Goal: Information Seeking & Learning: Find specific page/section

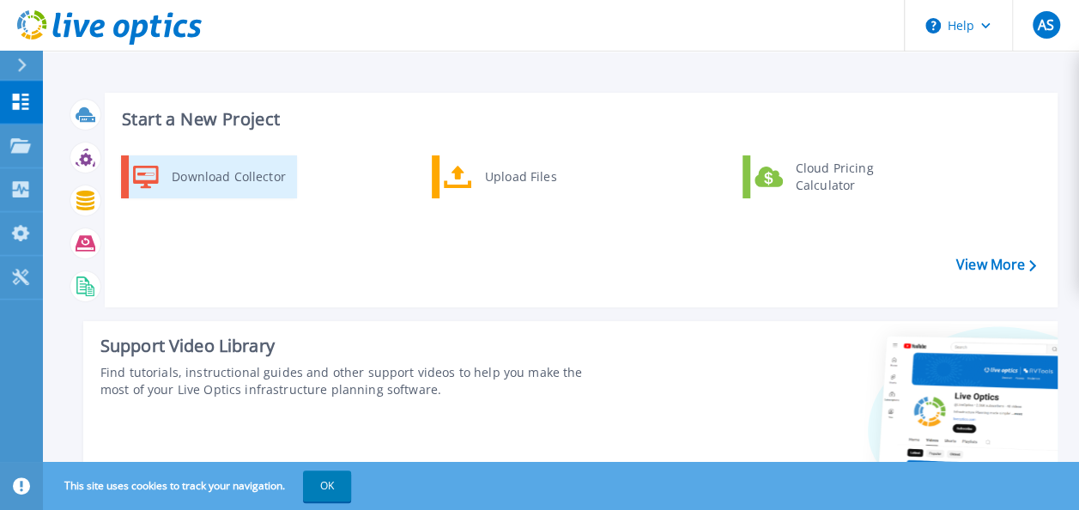
click at [272, 175] on div "Download Collector" at bounding box center [228, 177] width 130 height 34
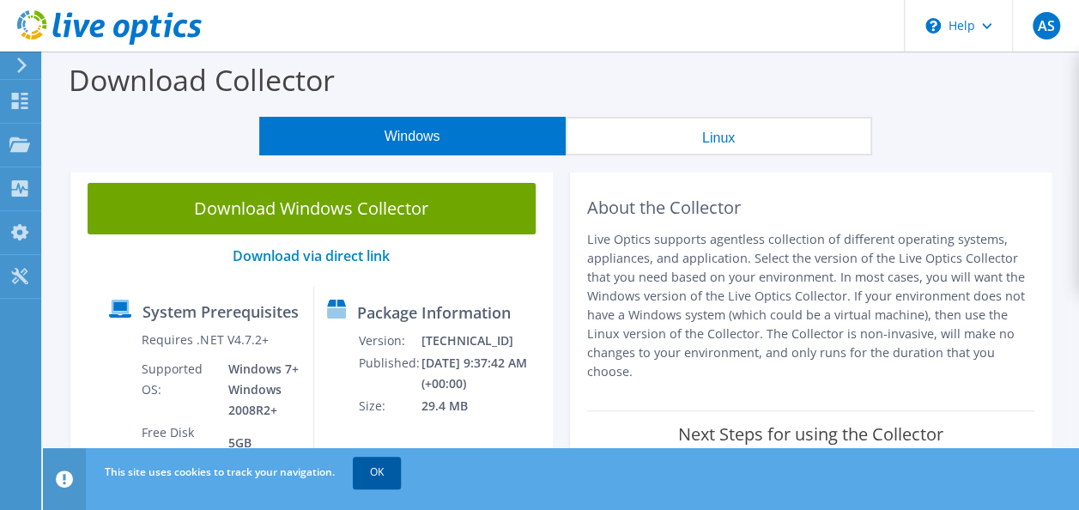
click at [374, 466] on link "OK" at bounding box center [377, 472] width 48 height 31
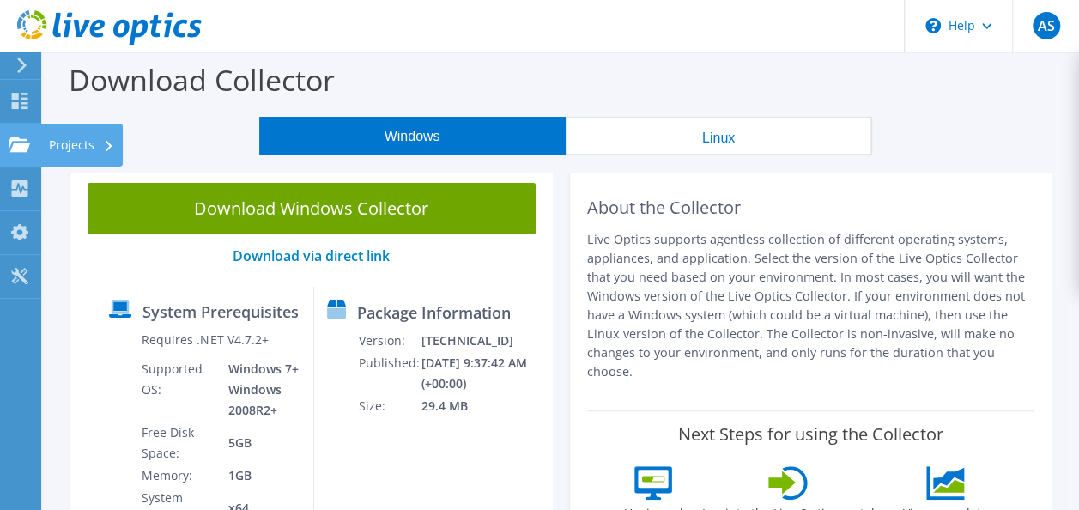
click at [21, 151] on use at bounding box center [19, 143] width 21 height 15
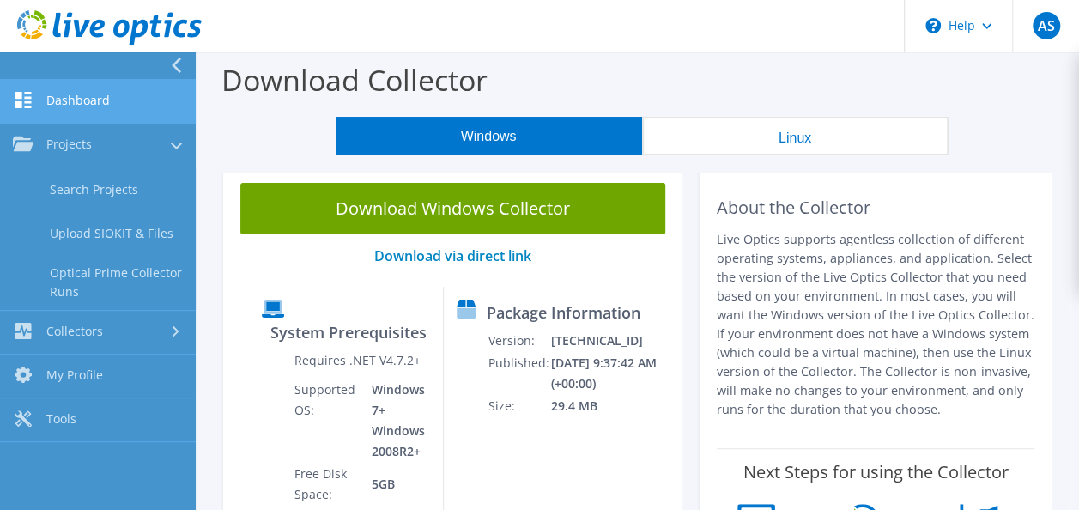
click at [94, 103] on link "Dashboard" at bounding box center [98, 102] width 196 height 44
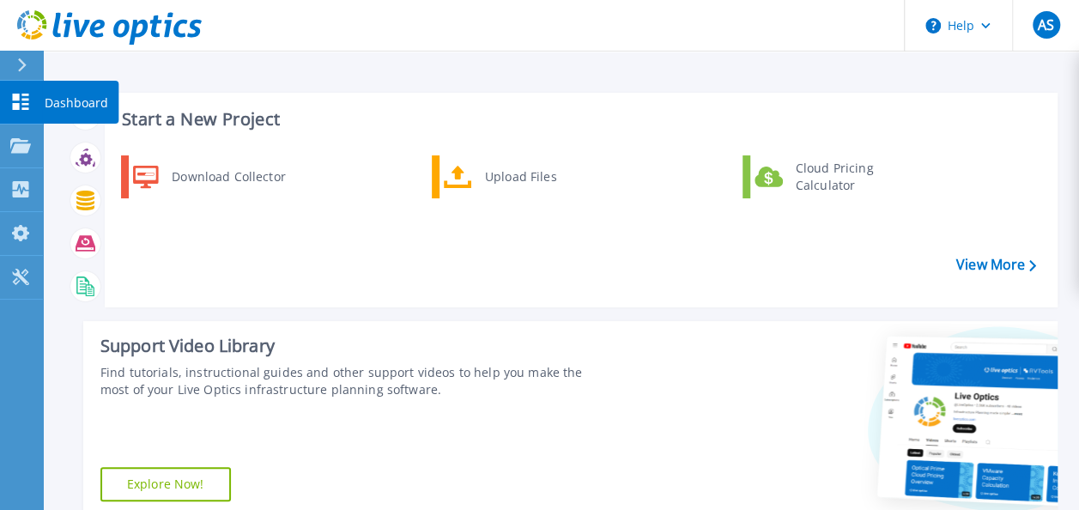
click at [31, 106] on link "Dashboard Dashboard" at bounding box center [21, 103] width 43 height 44
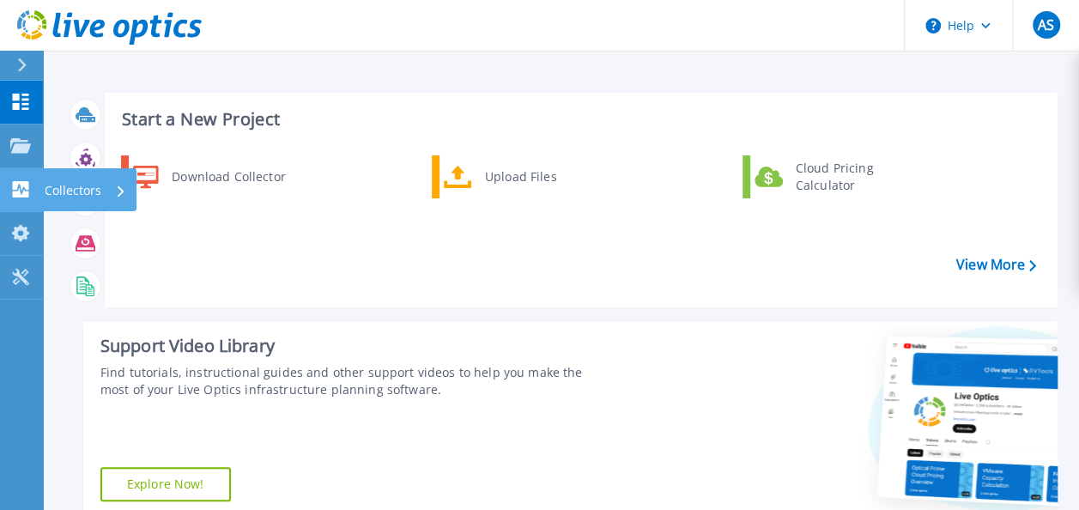
click at [96, 180] on p "Collectors" at bounding box center [73, 190] width 57 height 45
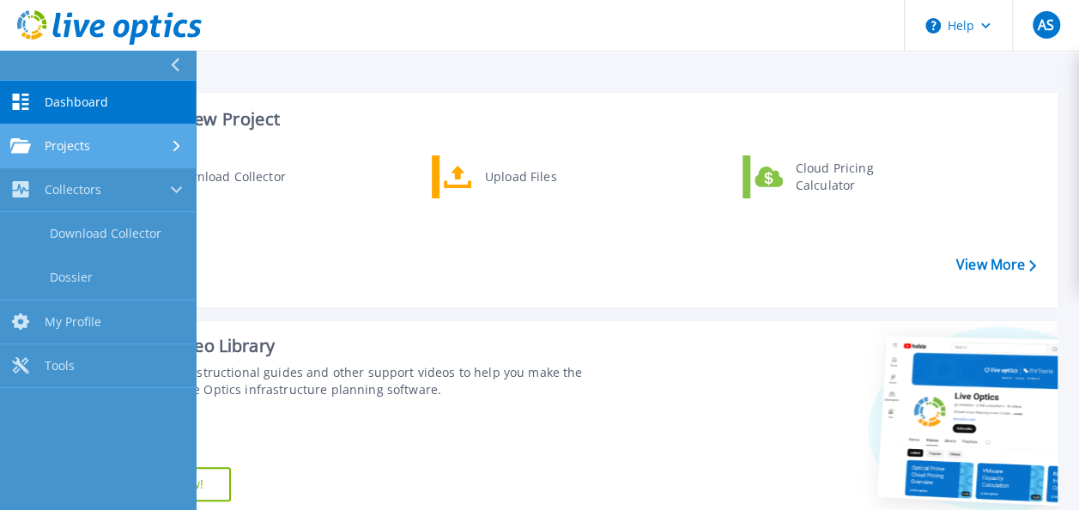
click at [159, 144] on div "Projects" at bounding box center [97, 145] width 175 height 15
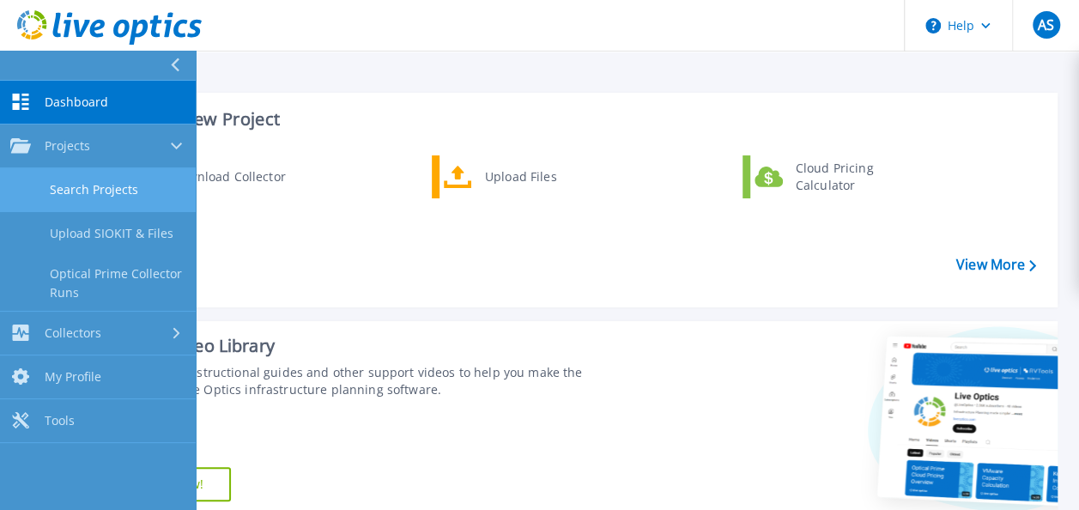
click at [116, 189] on link "Search Projects" at bounding box center [98, 190] width 196 height 44
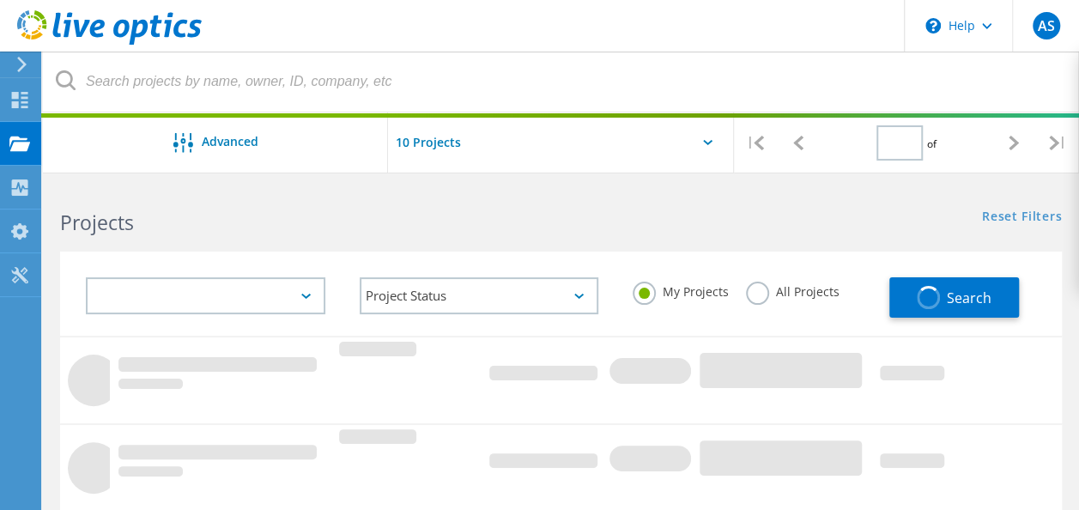
type input "1"
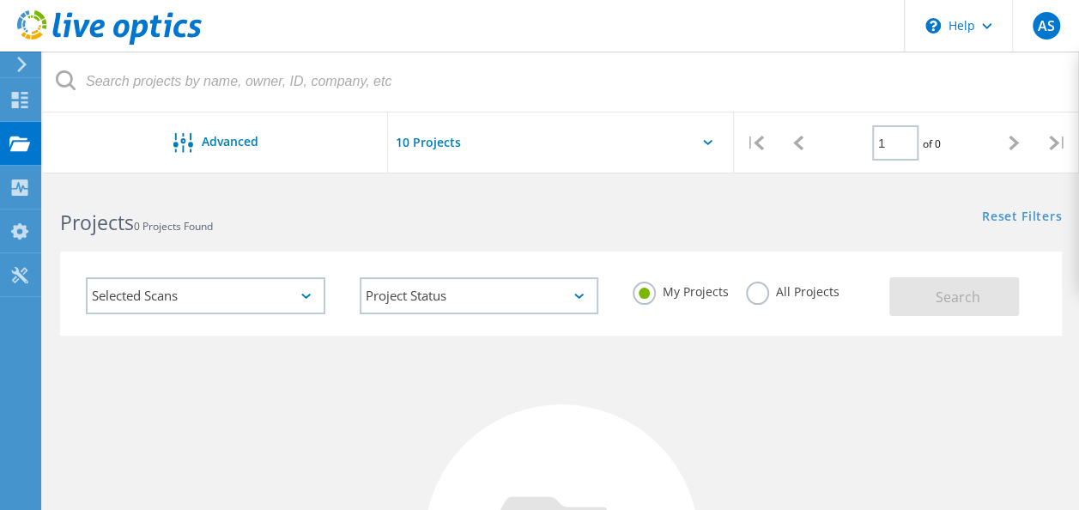
click at [287, 299] on div "Selected Scans" at bounding box center [205, 295] width 239 height 37
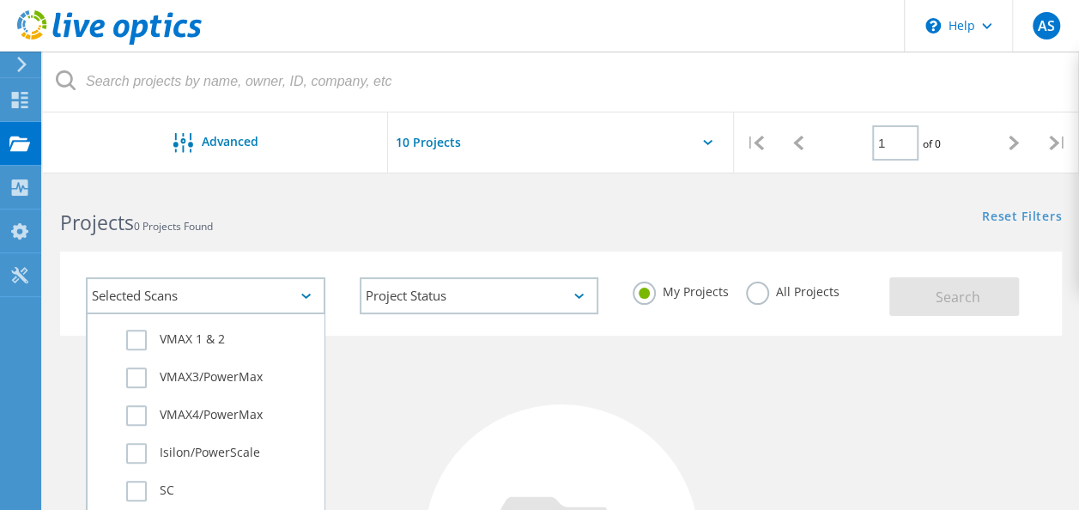
scroll to position [499, 0]
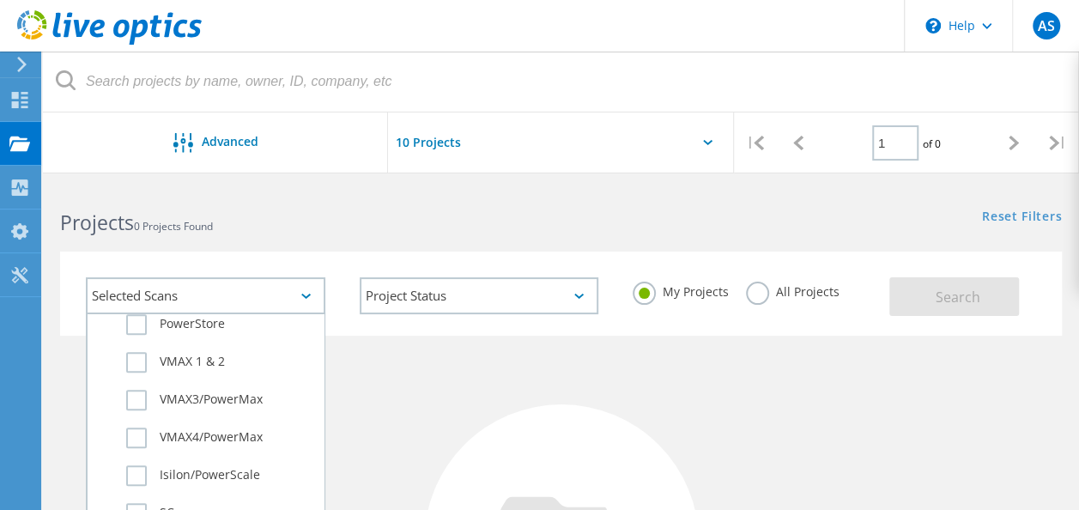
click at [242, 402] on label "VMAX3/PowerMax" at bounding box center [220, 400] width 189 height 21
click at [0, 0] on input "VMAX3/PowerMax" at bounding box center [0, 0] width 0 height 0
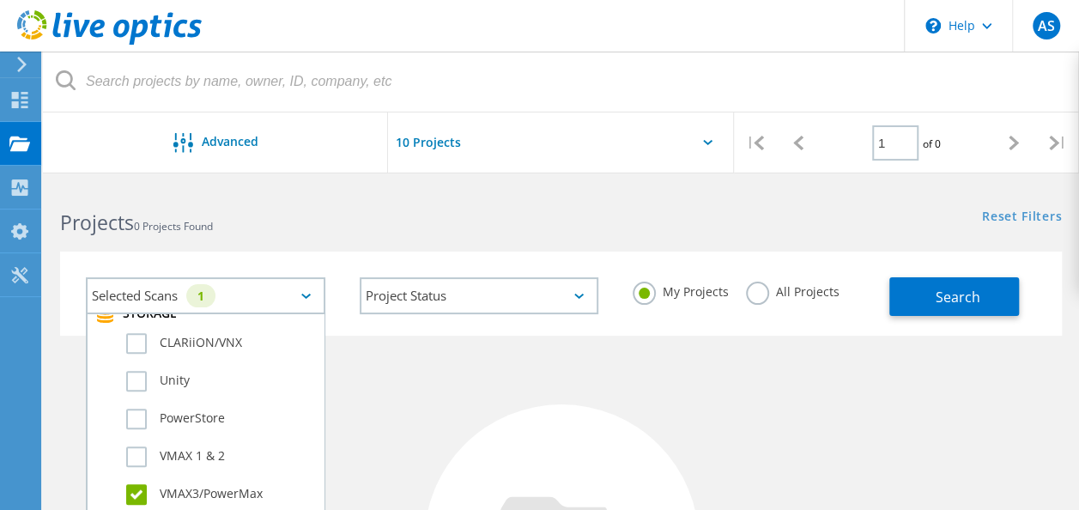
scroll to position [403, 0]
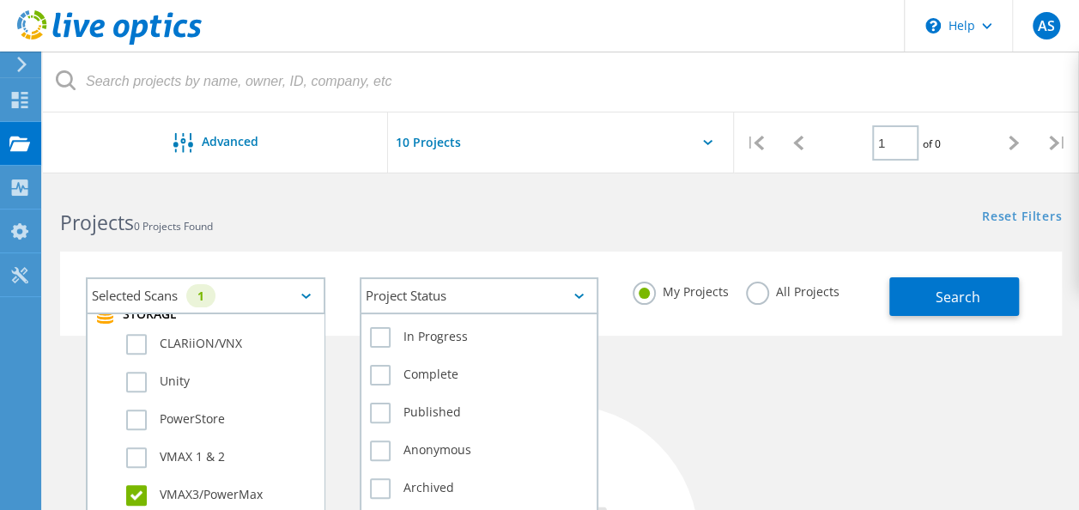
click at [578, 297] on icon at bounding box center [578, 295] width 9 height 5
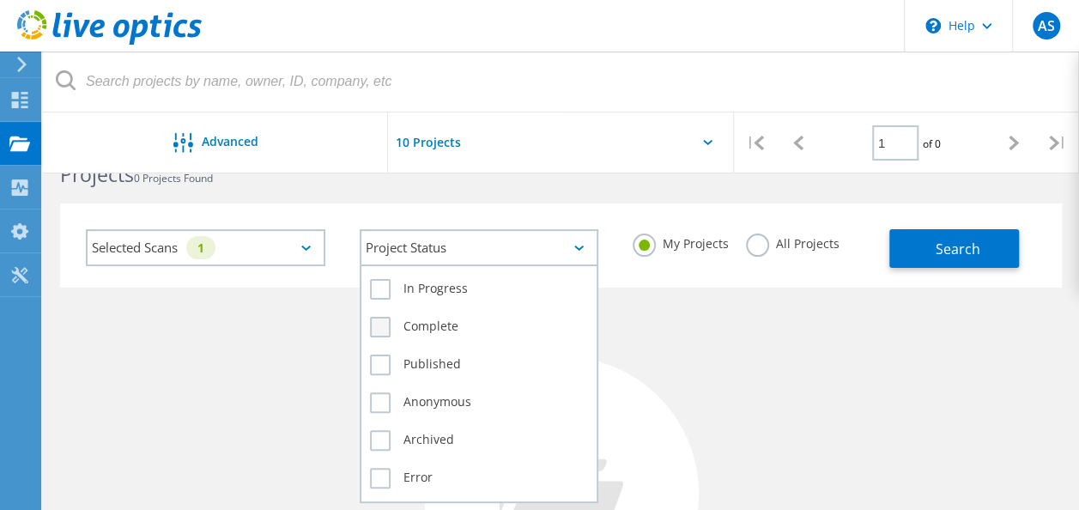
scroll to position [41, 0]
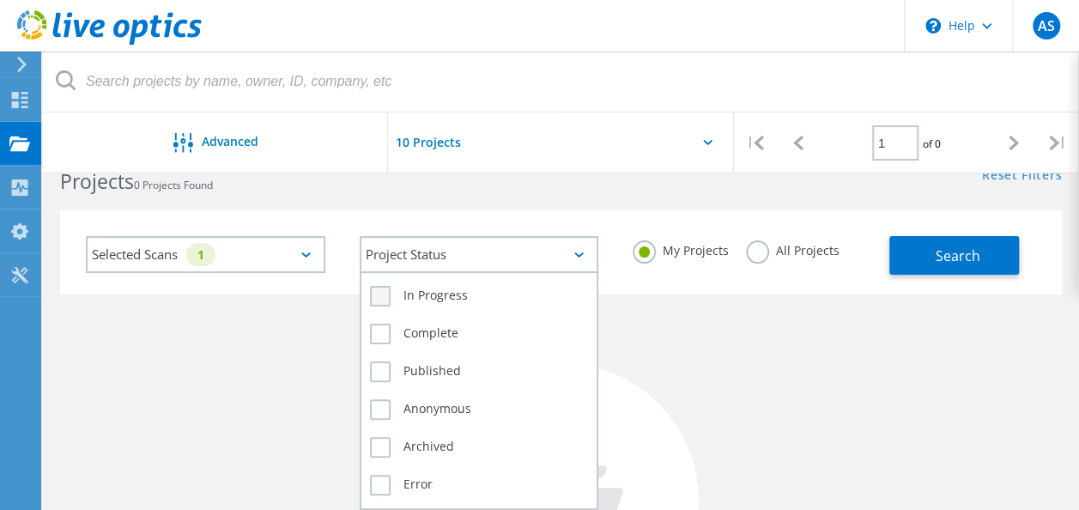
click at [473, 295] on label "In Progress" at bounding box center [479, 296] width 219 height 21
click at [0, 0] on input "In Progress" at bounding box center [0, 0] width 0 height 0
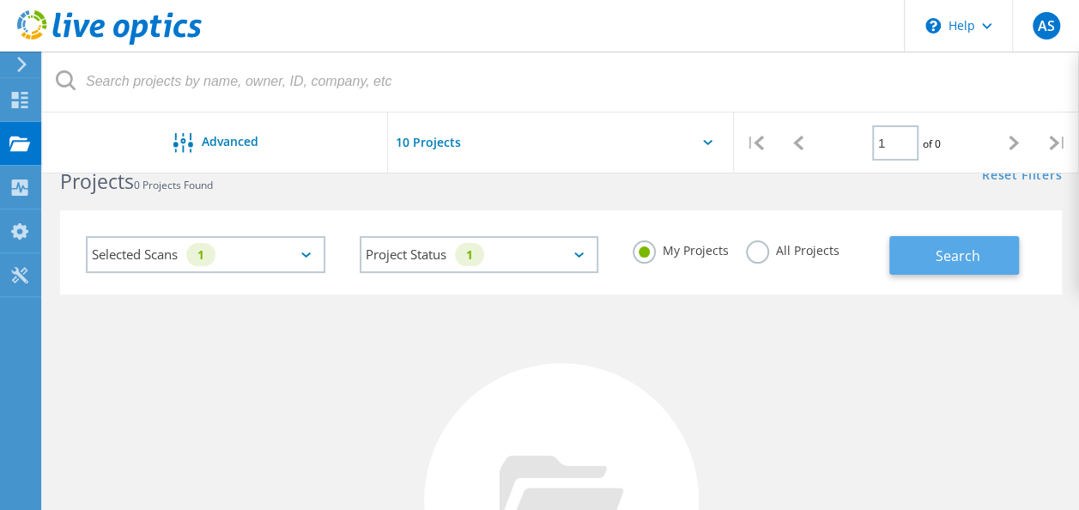
click at [910, 256] on button "Search" at bounding box center [954, 255] width 130 height 39
click at [759, 251] on label "All Projects" at bounding box center [793, 248] width 94 height 16
click at [0, 0] on input "All Projects" at bounding box center [0, 0] width 0 height 0
click at [954, 249] on span "Search" at bounding box center [956, 255] width 45 height 19
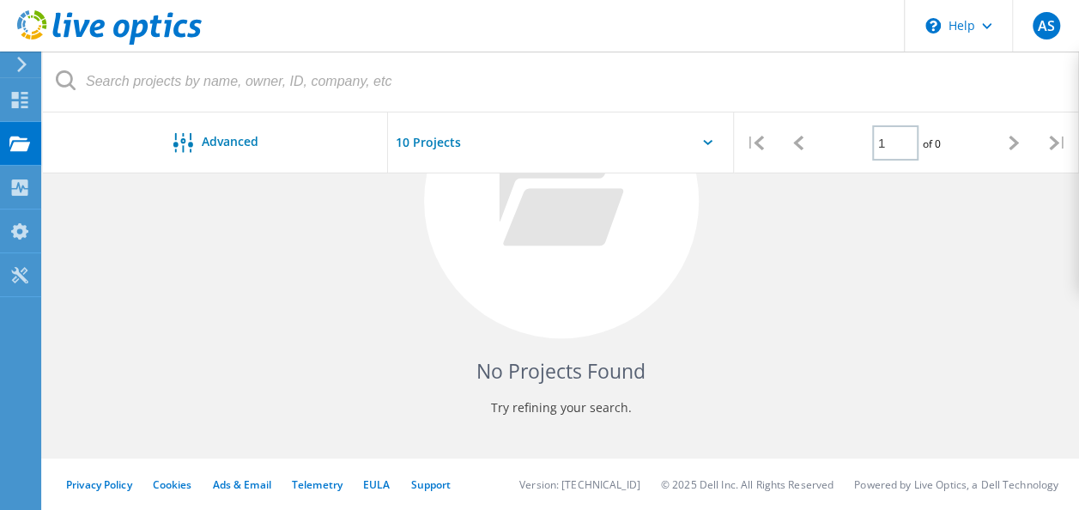
scroll to position [0, 0]
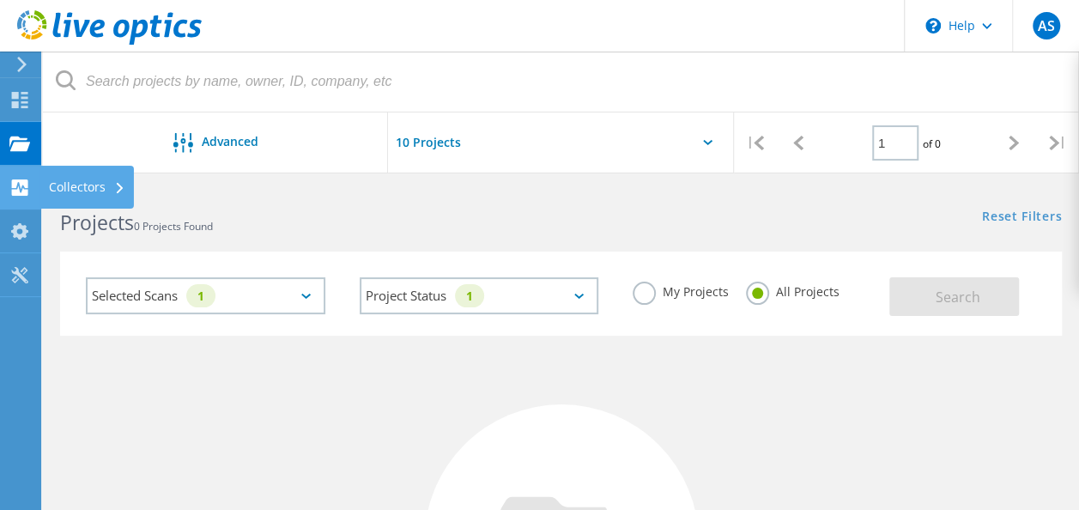
click at [22, 196] on div at bounding box center [19, 189] width 21 height 19
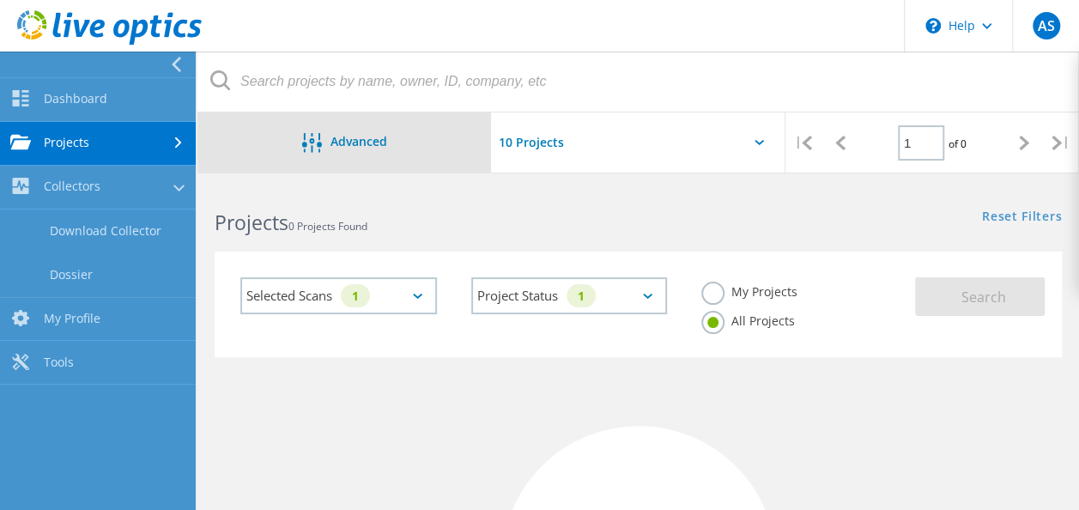
click at [359, 142] on span "Advanced" at bounding box center [358, 142] width 57 height 12
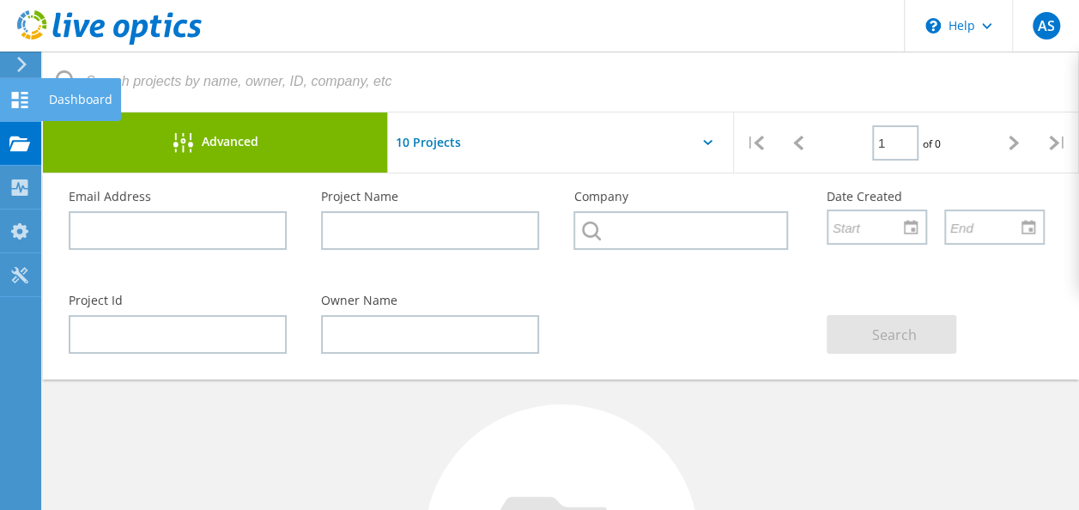
click at [21, 105] on icon at bounding box center [19, 100] width 21 height 16
